Goal: Information Seeking & Learning: Learn about a topic

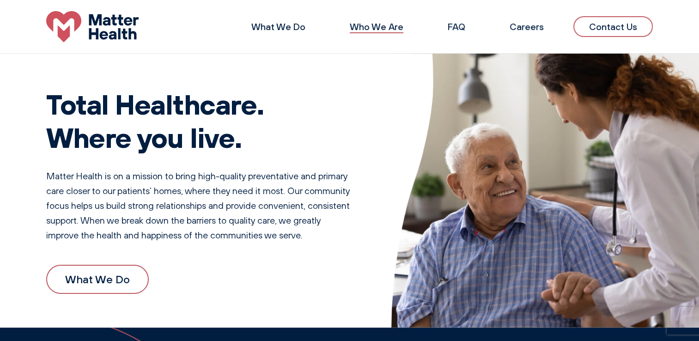
click at [385, 25] on link "Who We Are" at bounding box center [377, 27] width 54 height 12
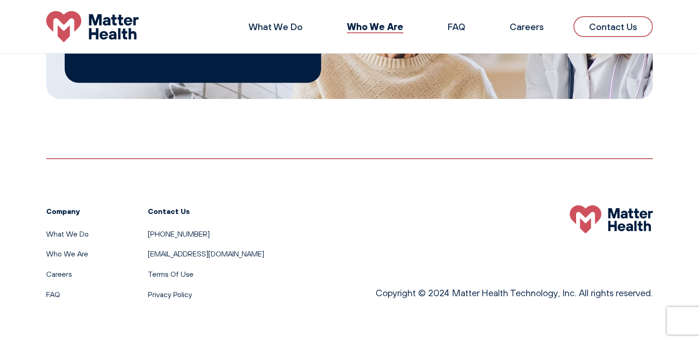
scroll to position [1039, 0]
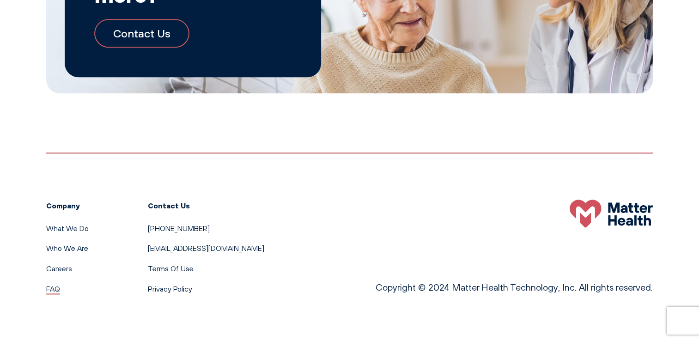
click at [52, 291] on link "FAQ" at bounding box center [53, 288] width 14 height 9
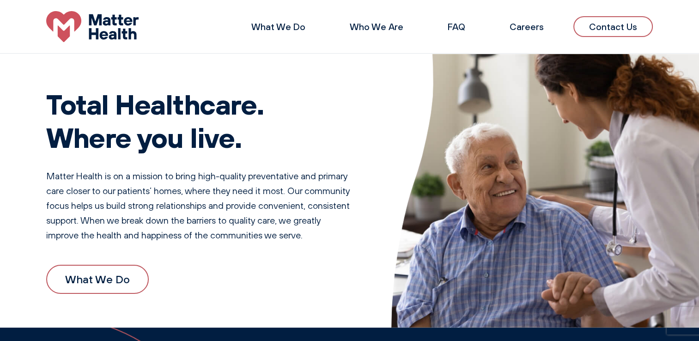
click at [362, 33] on li "Who We Are" at bounding box center [376, 27] width 83 height 22
click at [361, 29] on link "Who We Are" at bounding box center [377, 27] width 54 height 12
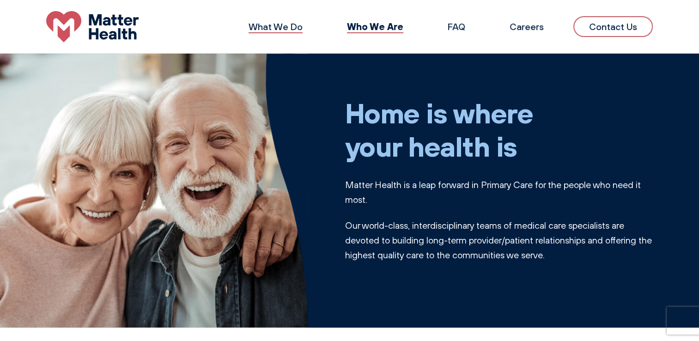
click at [272, 23] on link "What We Do" at bounding box center [275, 27] width 54 height 12
